Goal: Task Accomplishment & Management: Manage account settings

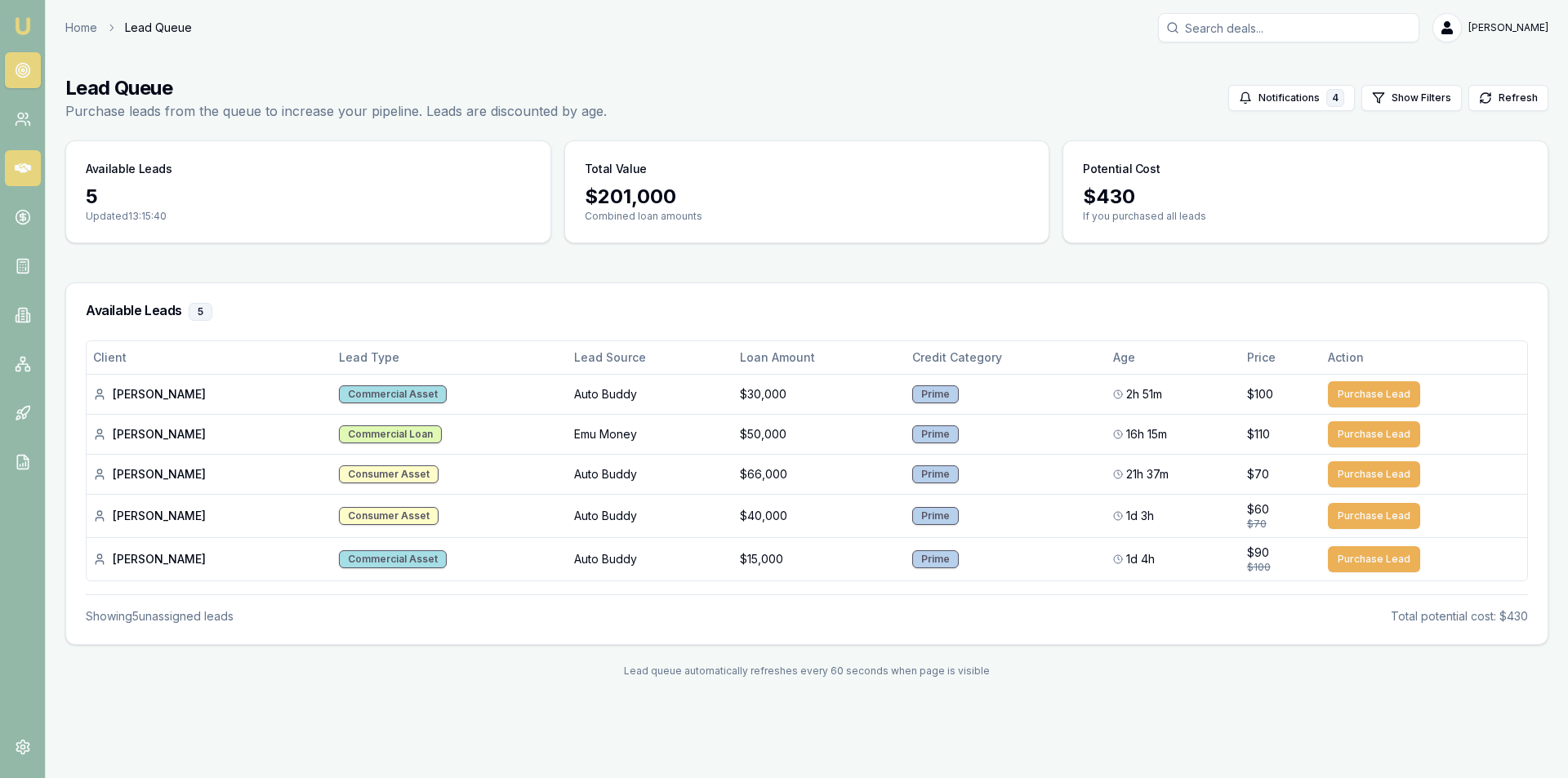
click at [16, 169] on icon at bounding box center [22, 167] width 16 height 9
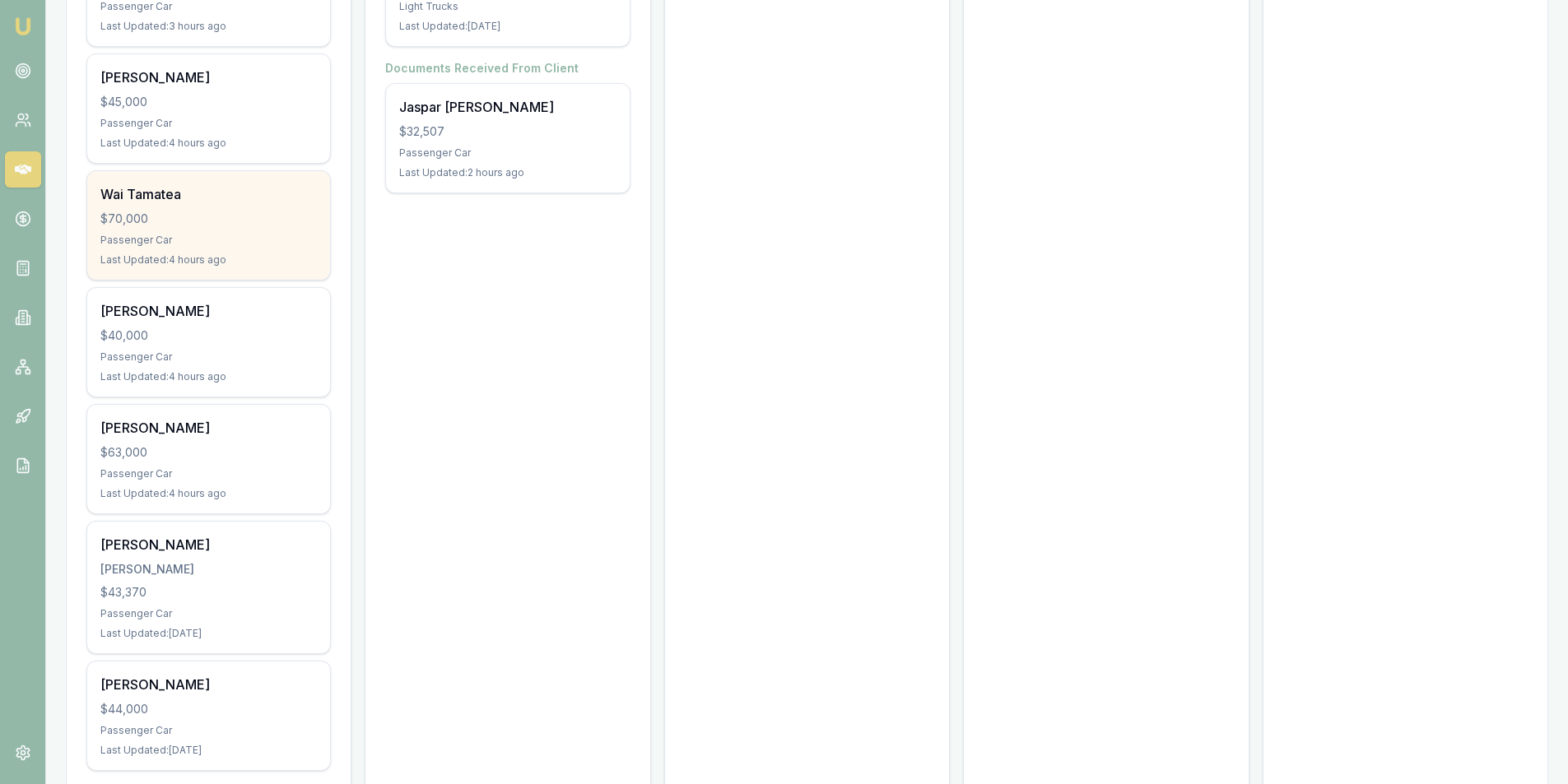
scroll to position [470, 0]
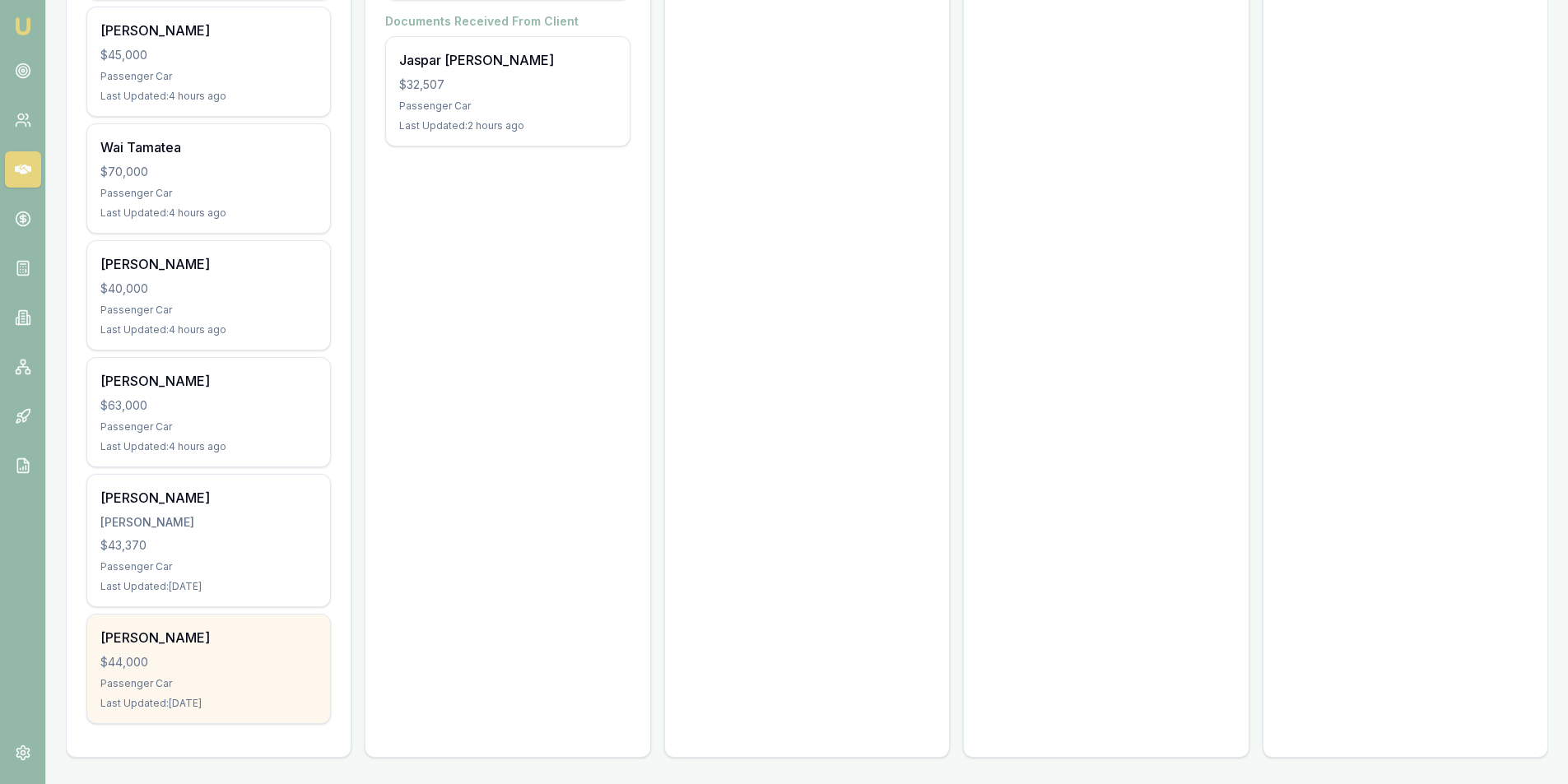
click at [231, 657] on div "$44,000" at bounding box center [209, 662] width 217 height 16
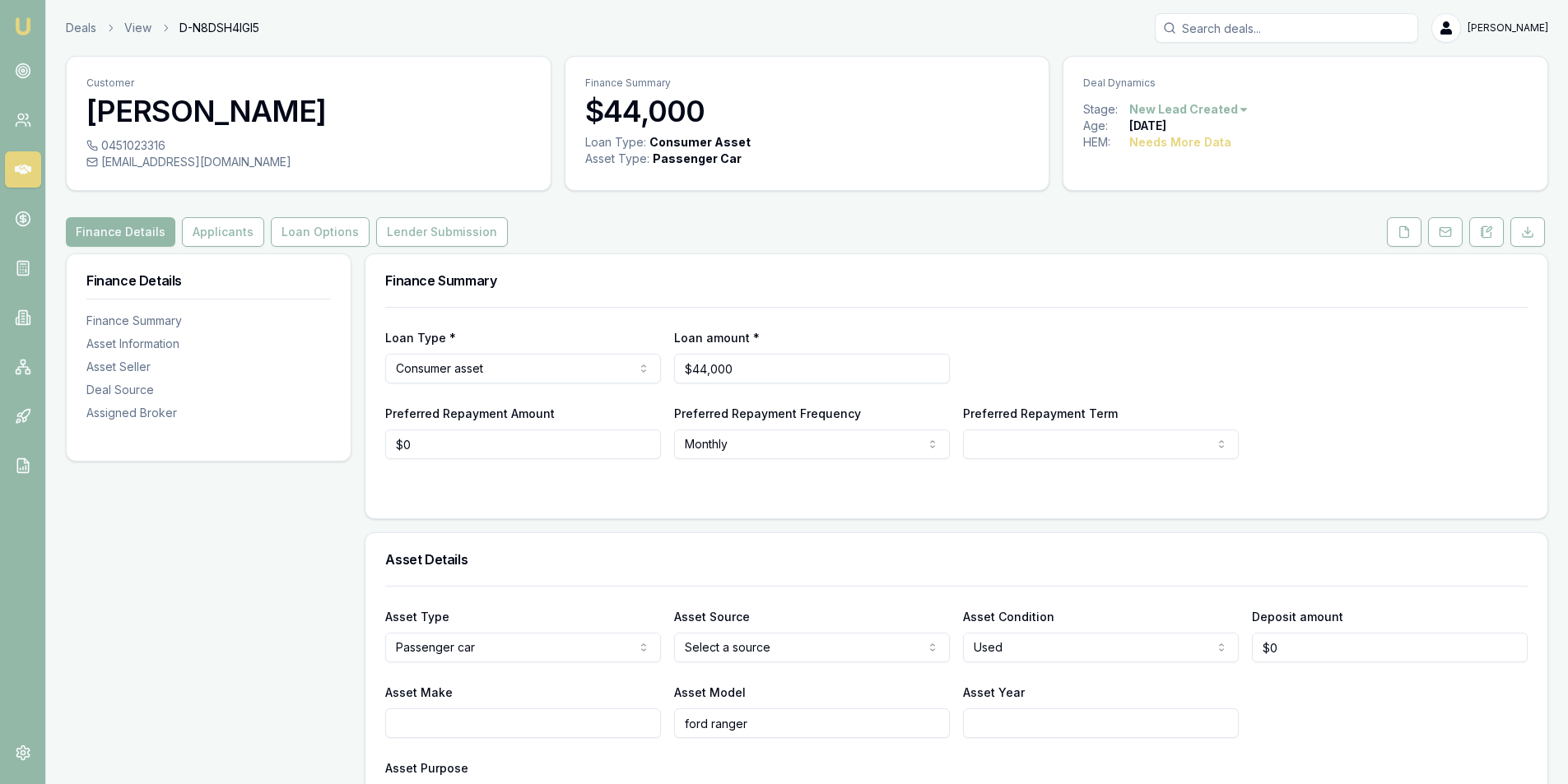
click at [1229, 114] on html "Emu Broker Deals View D-N8DSH4IGI5 Peter Sarris Toggle Menu Customer Raymond Mu…" at bounding box center [784, 392] width 1568 height 784
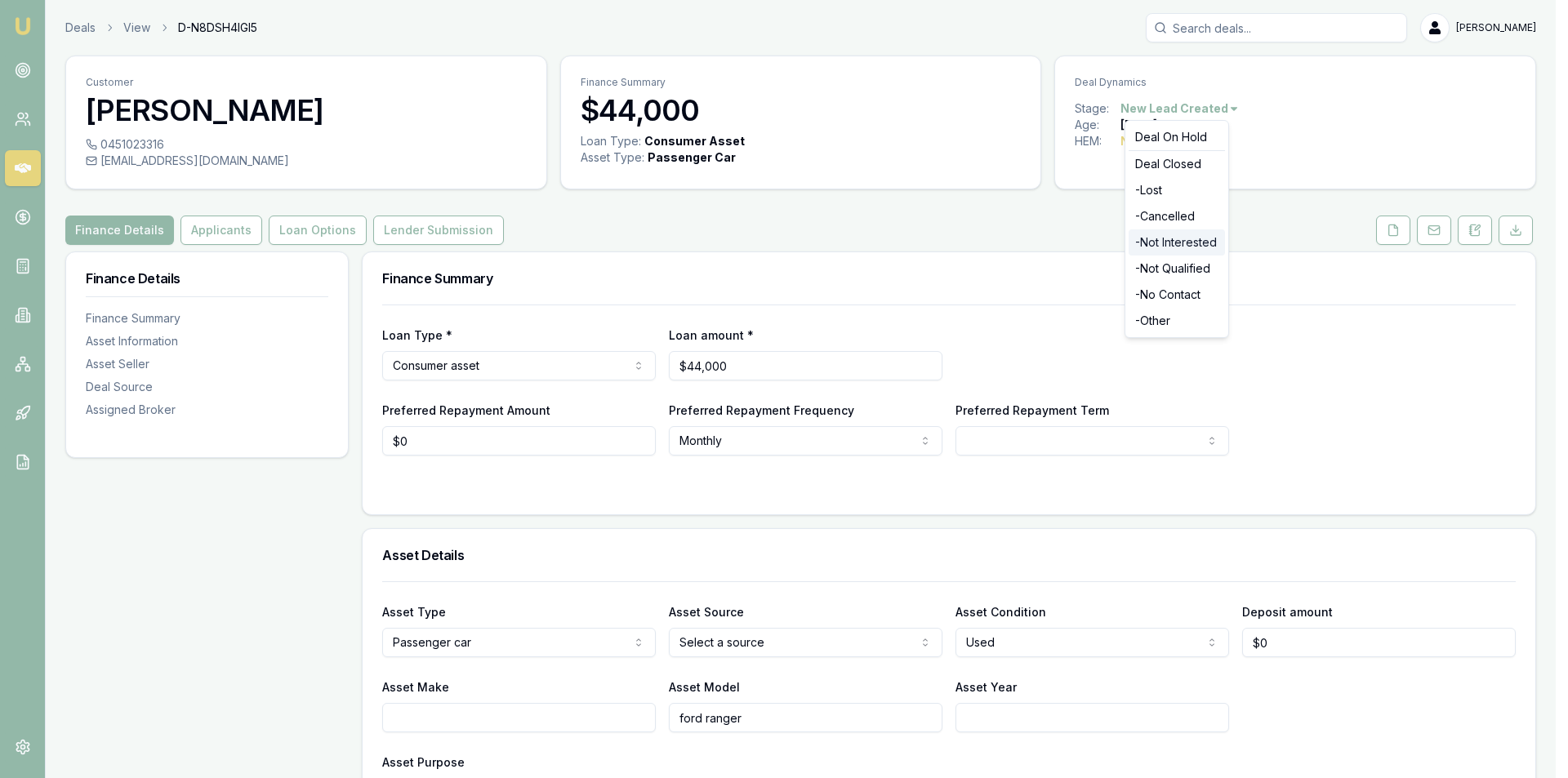
click at [1190, 244] on div "- Not Interested" at bounding box center [1177, 243] width 97 height 26
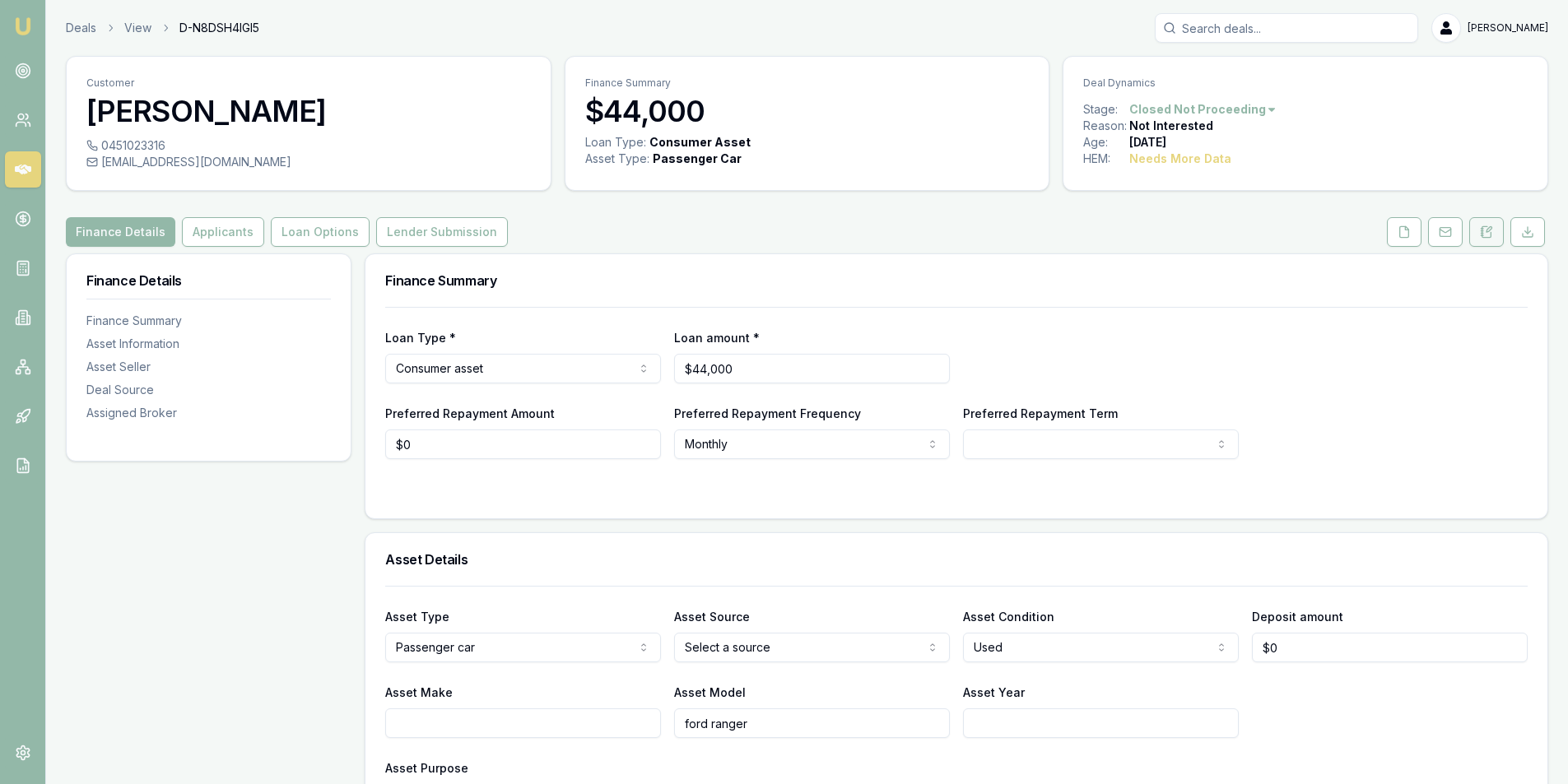
click at [1472, 231] on button at bounding box center [1486, 231] width 34 height 29
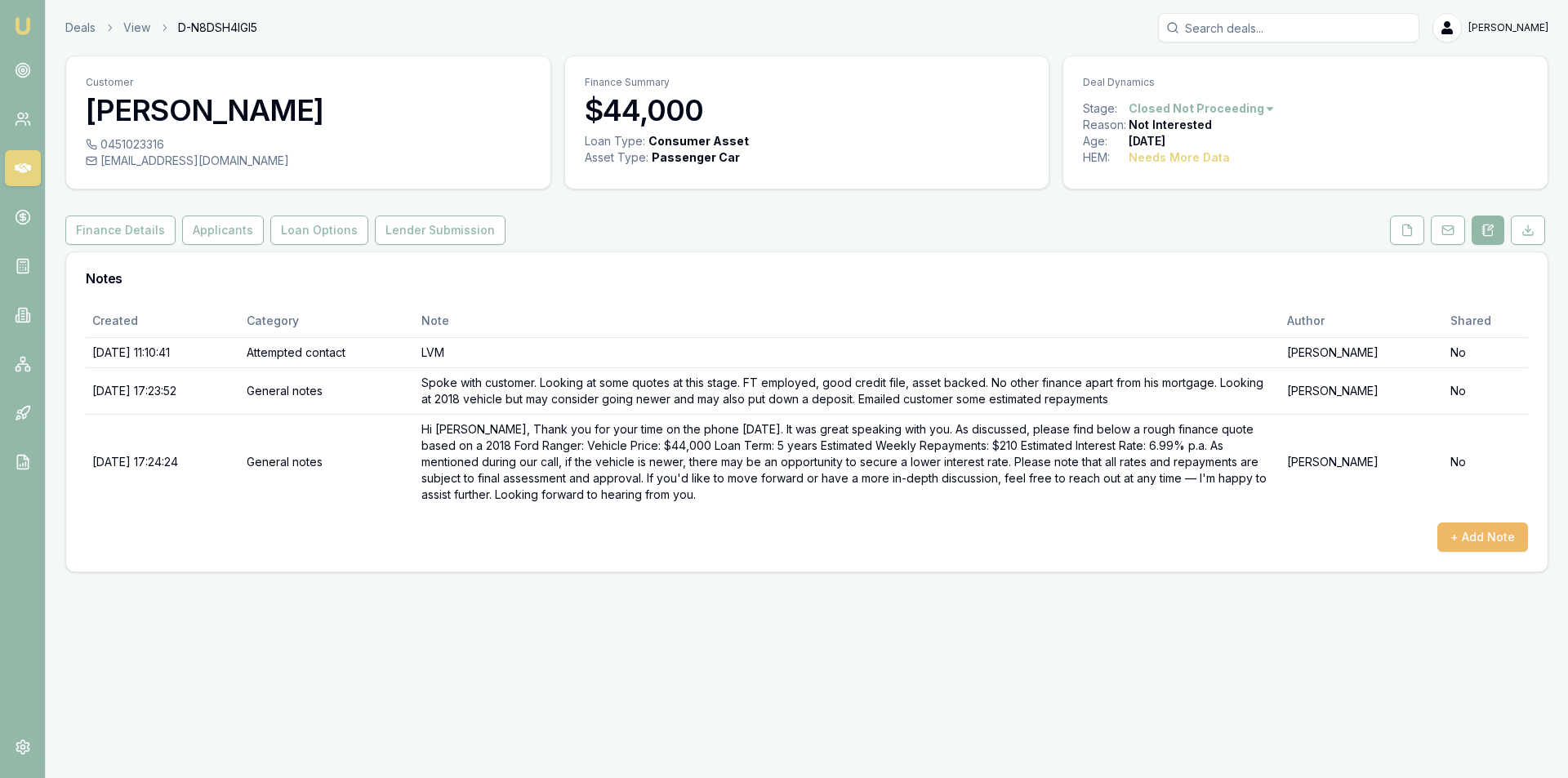
click at [1503, 525] on button "+ Add Note" at bounding box center [1483, 537] width 91 height 29
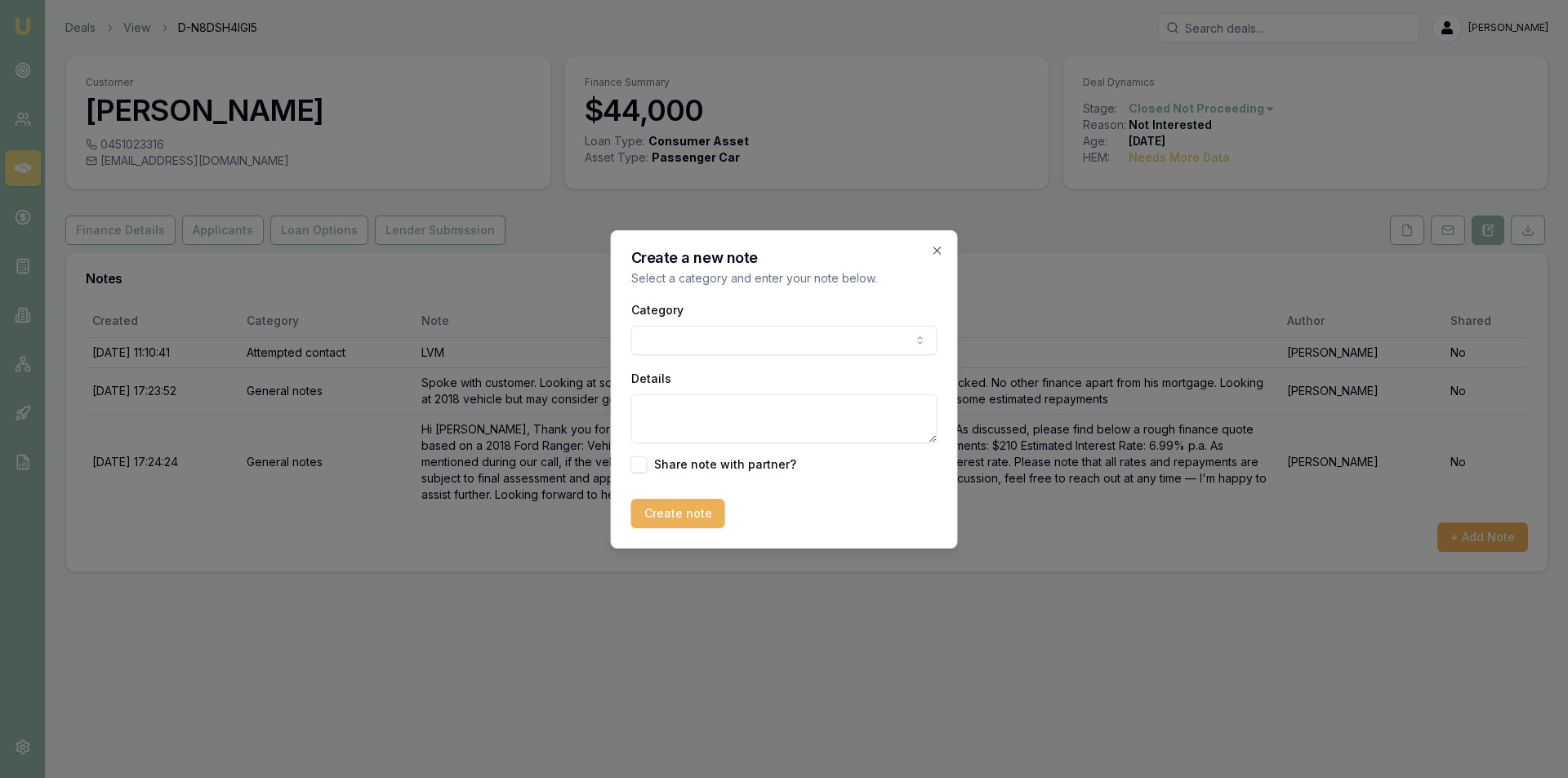
click at [716, 351] on body "Emu Broker Deals View D-N8DSH4IGI5 Peter Sarris Toggle Menu Customer Raymond Mu…" at bounding box center [784, 389] width 1568 height 778
click at [740, 418] on textarea "Details" at bounding box center [784, 418] width 307 height 49
type textarea "D"
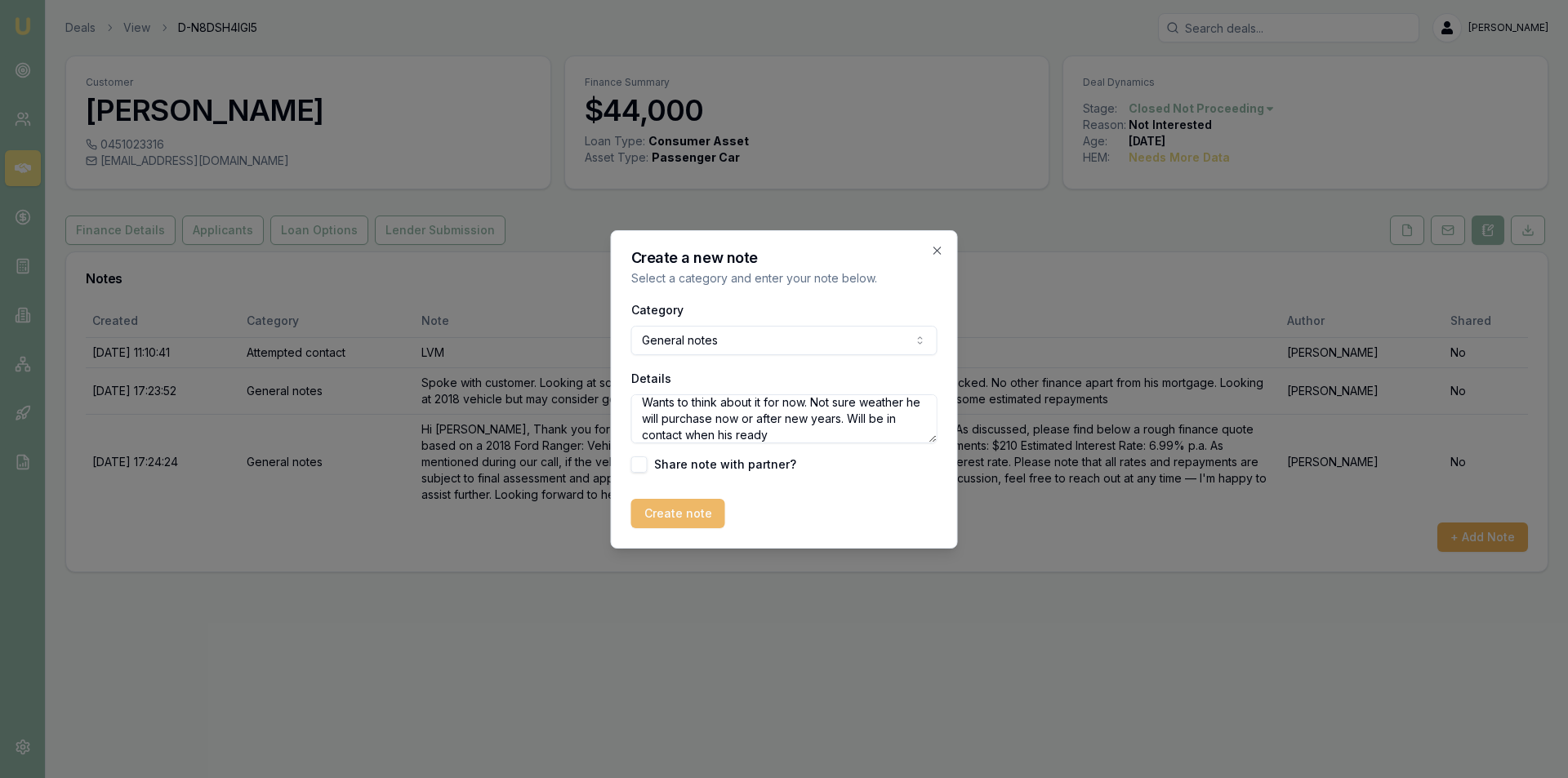
type textarea "Wants to think about it for now. Not sure weather he will purchase now or after…"
click at [669, 512] on button "Create note" at bounding box center [678, 513] width 94 height 29
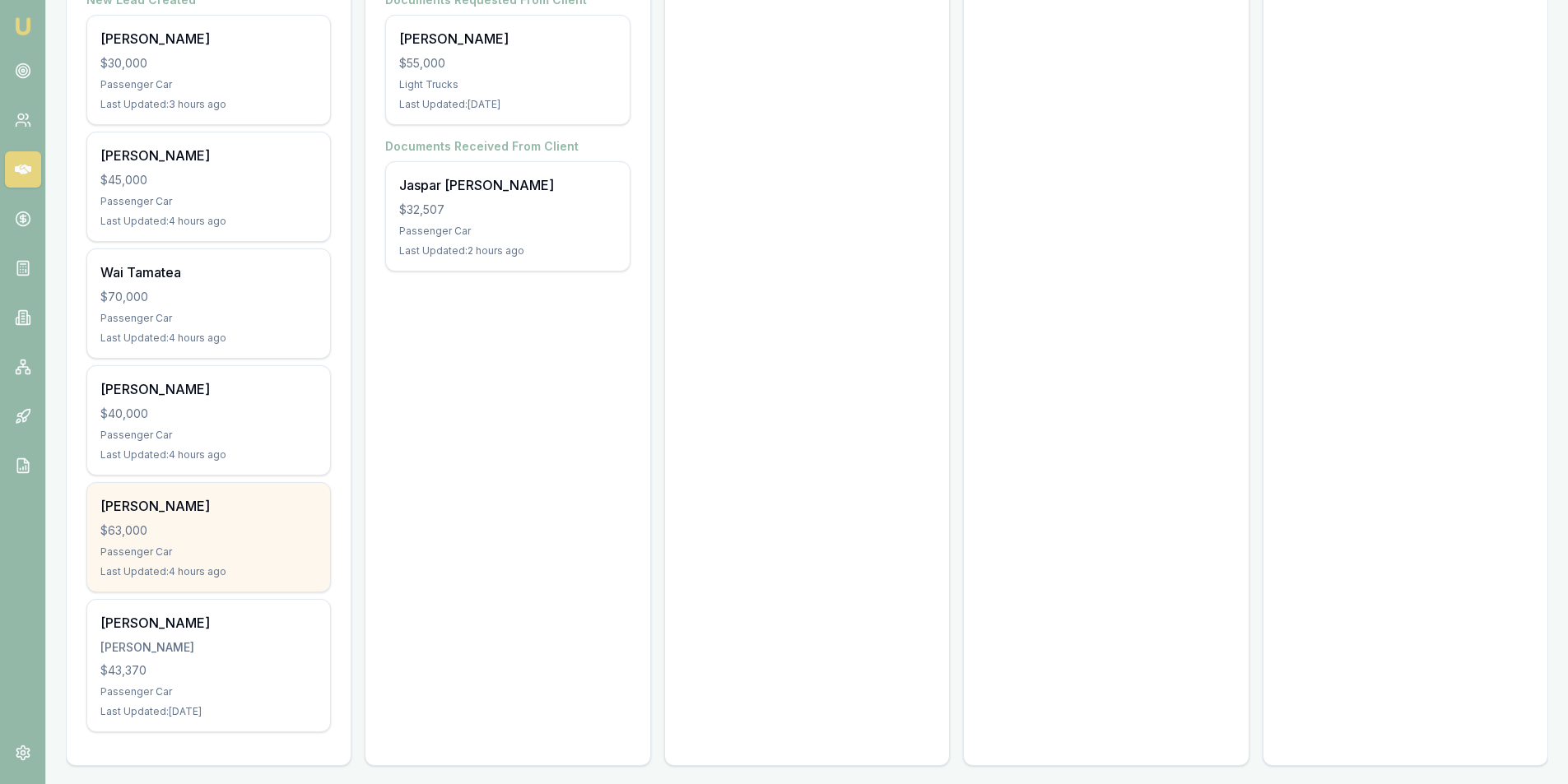
scroll to position [353, 0]
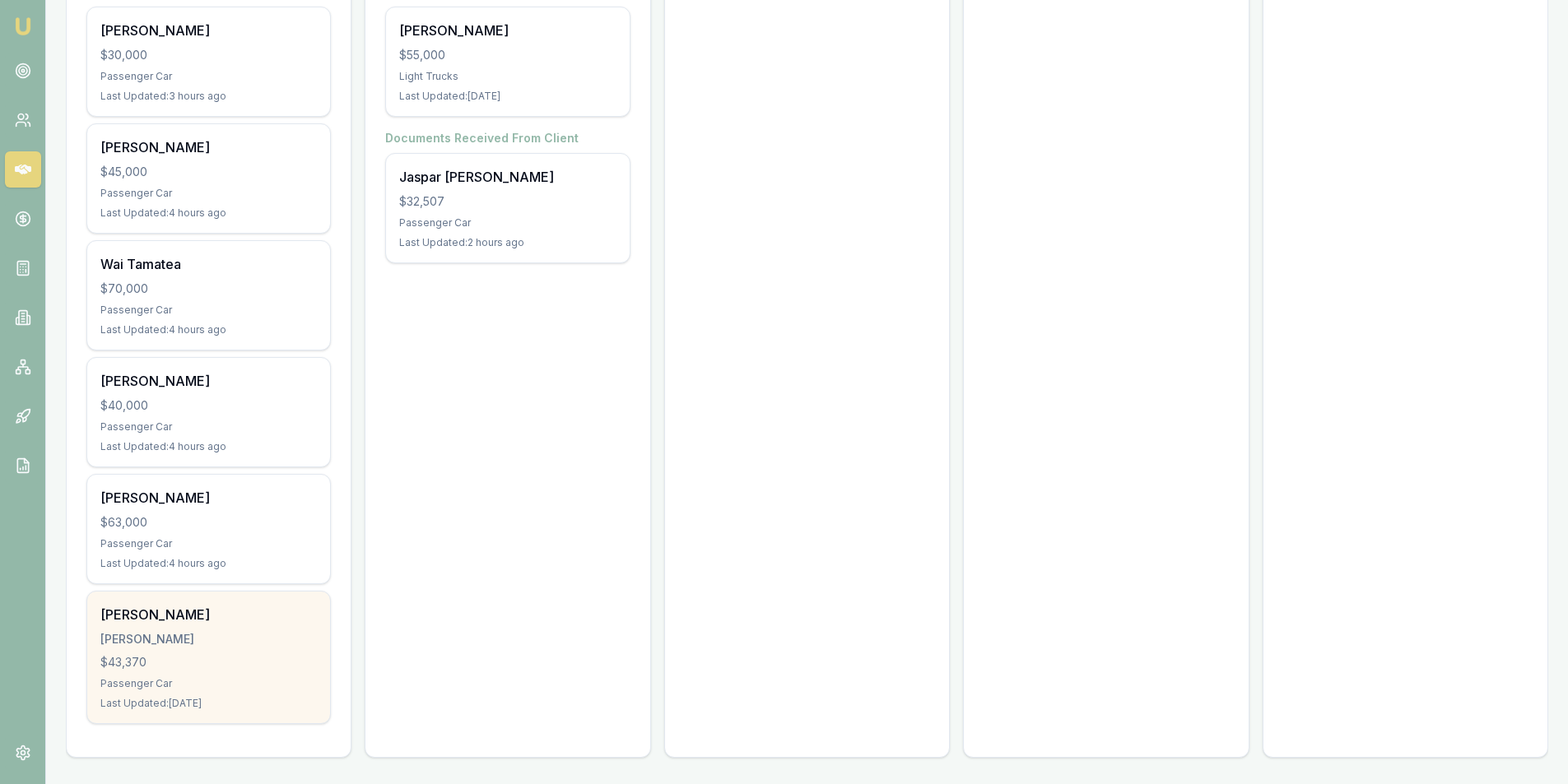
click at [155, 664] on div "$43,370" at bounding box center [209, 662] width 217 height 16
